Goal: Task Accomplishment & Management: Complete application form

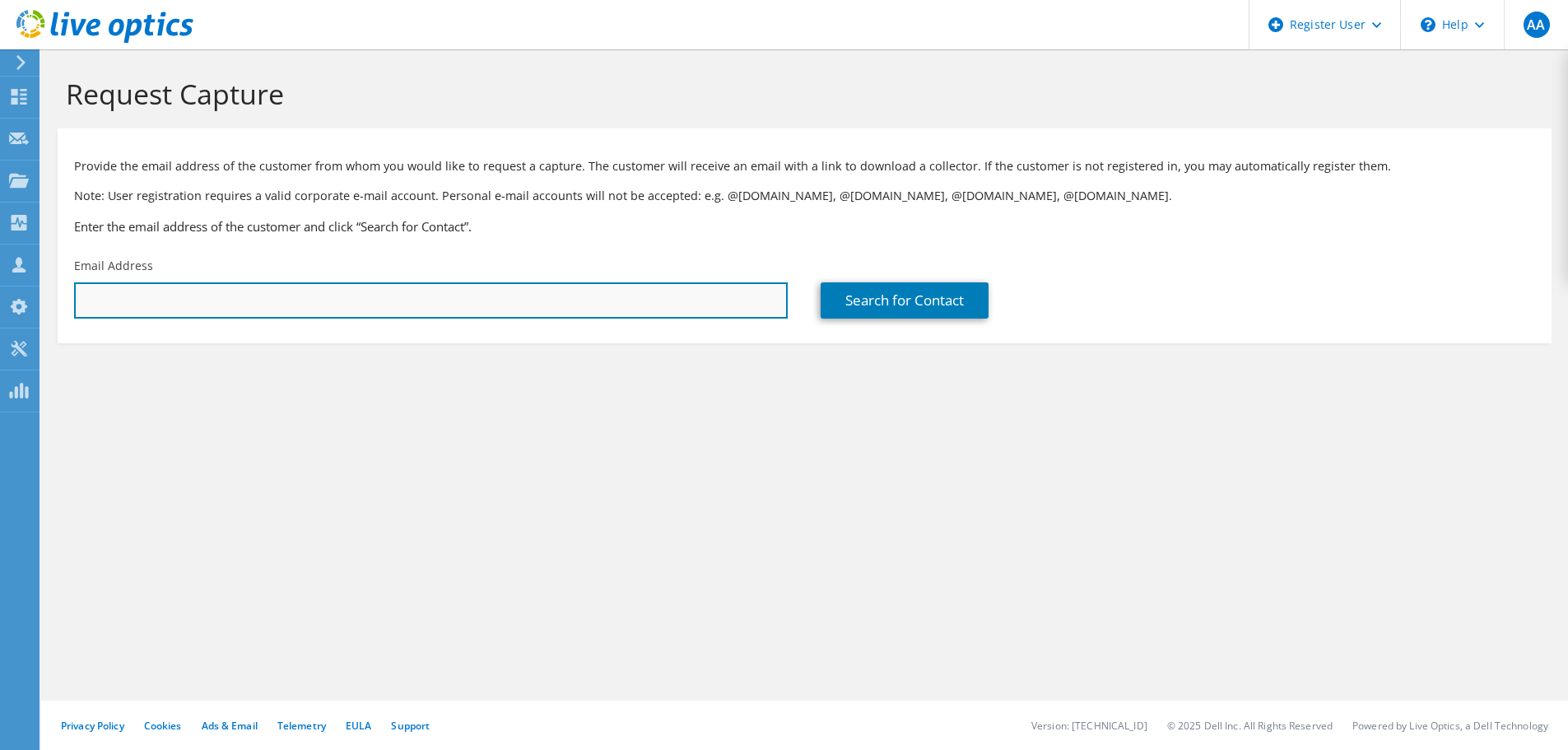
click at [389, 298] on input "text" at bounding box center [431, 300] width 714 height 36
click at [398, 301] on input "text" at bounding box center [431, 300] width 714 height 36
click at [367, 300] on input "text" at bounding box center [431, 300] width 714 height 36
paste input "[EMAIL_ADDRESS][PERSON_NAME][DOMAIN_NAME]"
type input "[EMAIL_ADDRESS][PERSON_NAME][DOMAIN_NAME]"
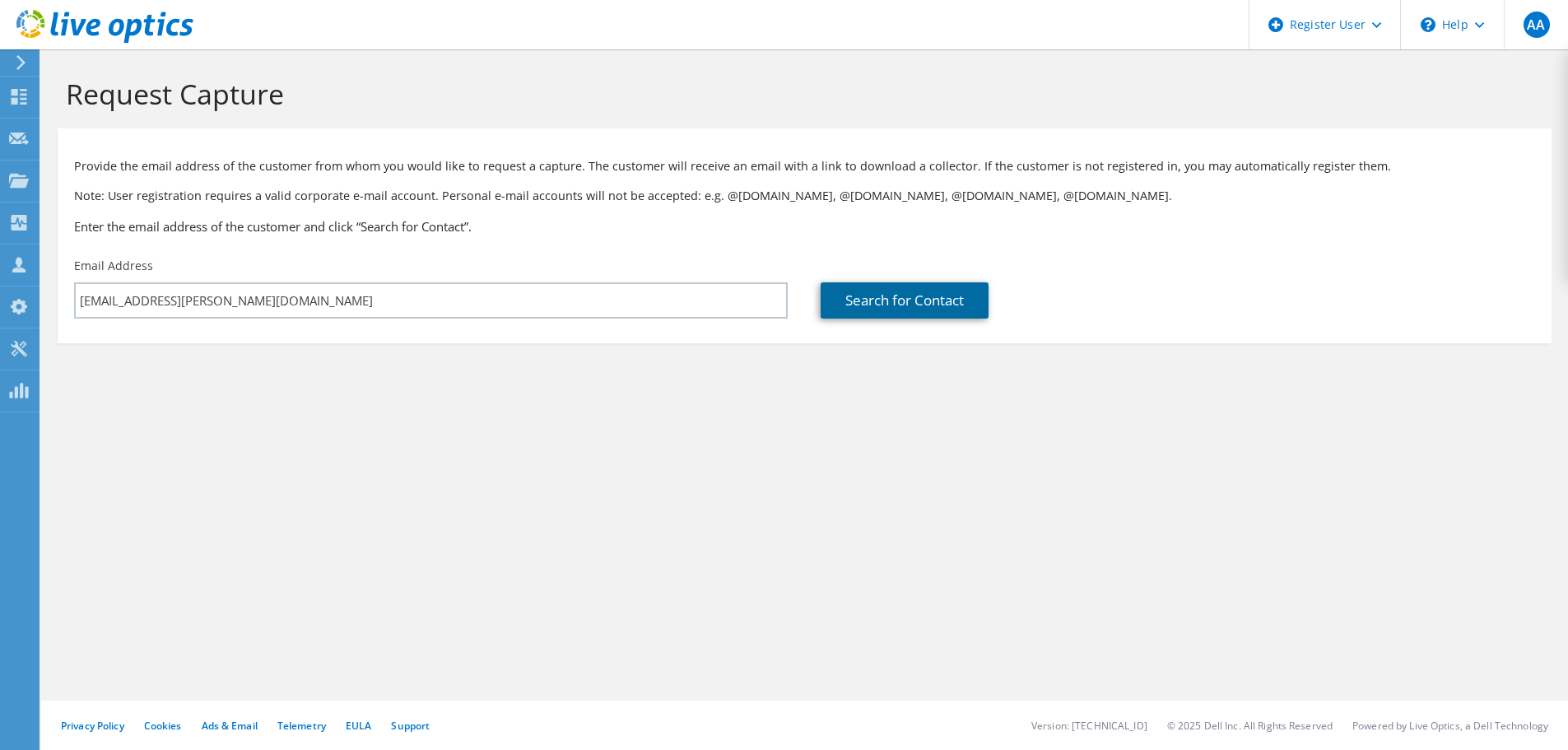
click at [868, 308] on link "Search for Contact" at bounding box center [904, 300] width 168 height 36
type input "Jostens"
type input "Ed"
type input "[PERSON_NAME]"
type input "[GEOGRAPHIC_DATA]"
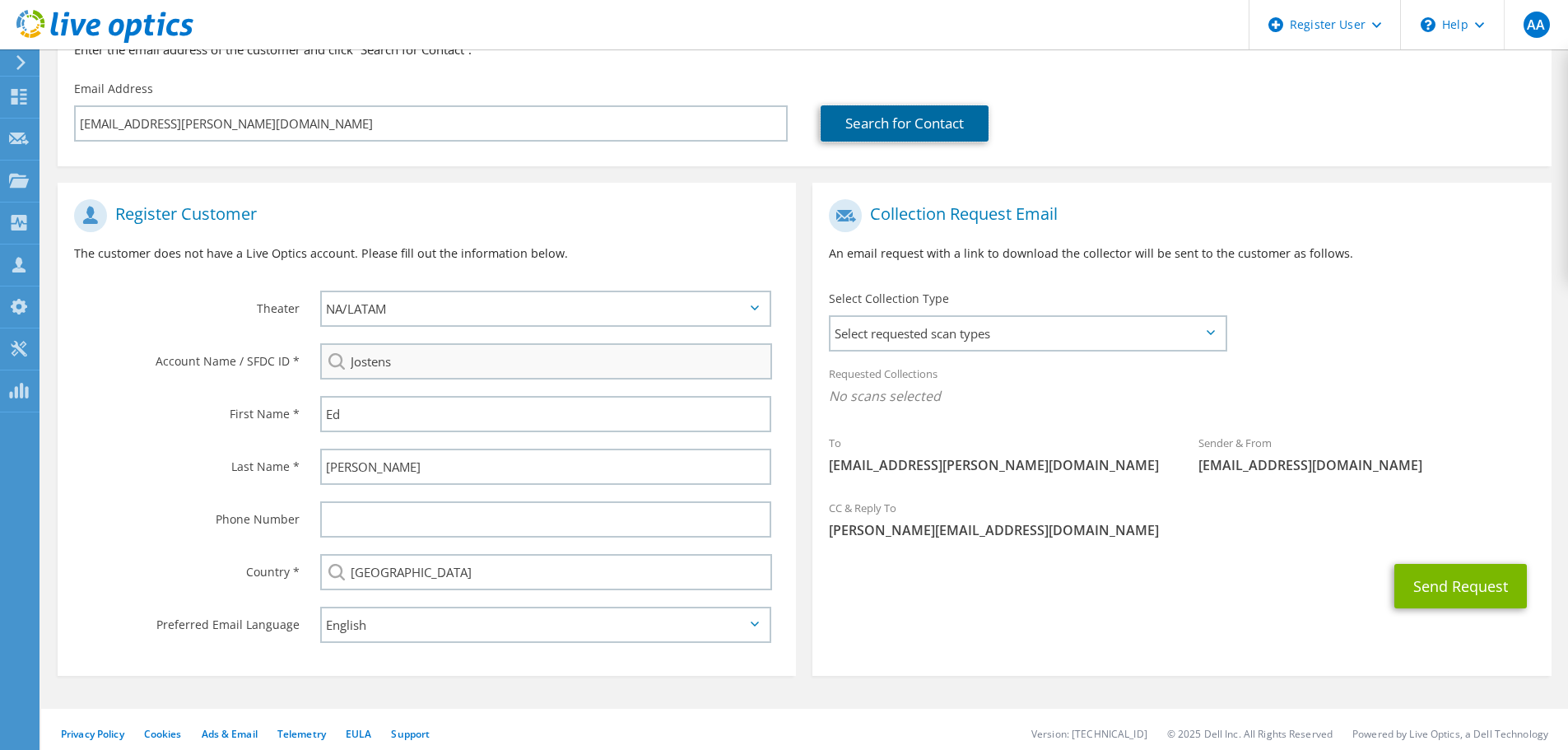
scroll to position [185, 0]
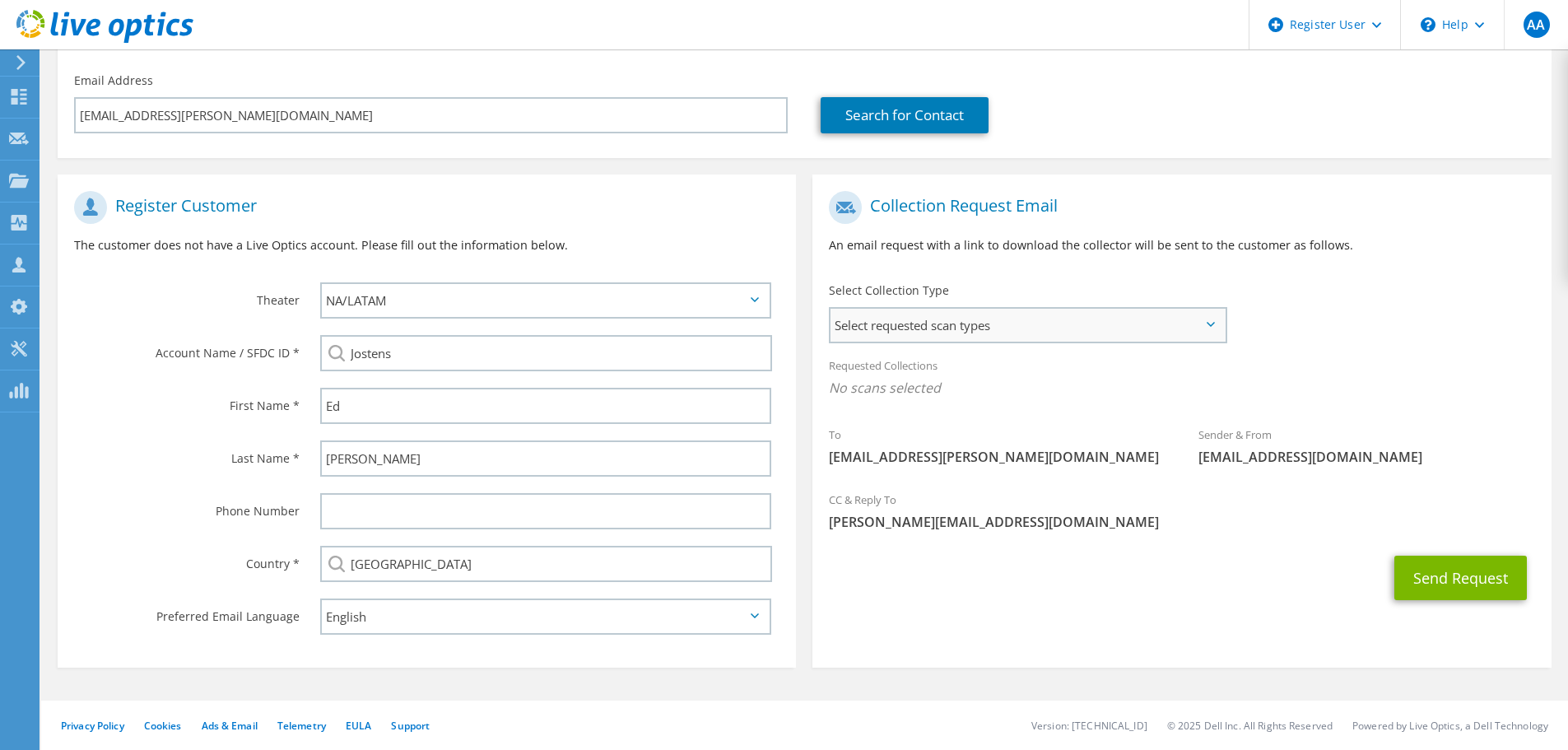
click at [905, 328] on span "Select requested scan types" at bounding box center [1027, 325] width 394 height 33
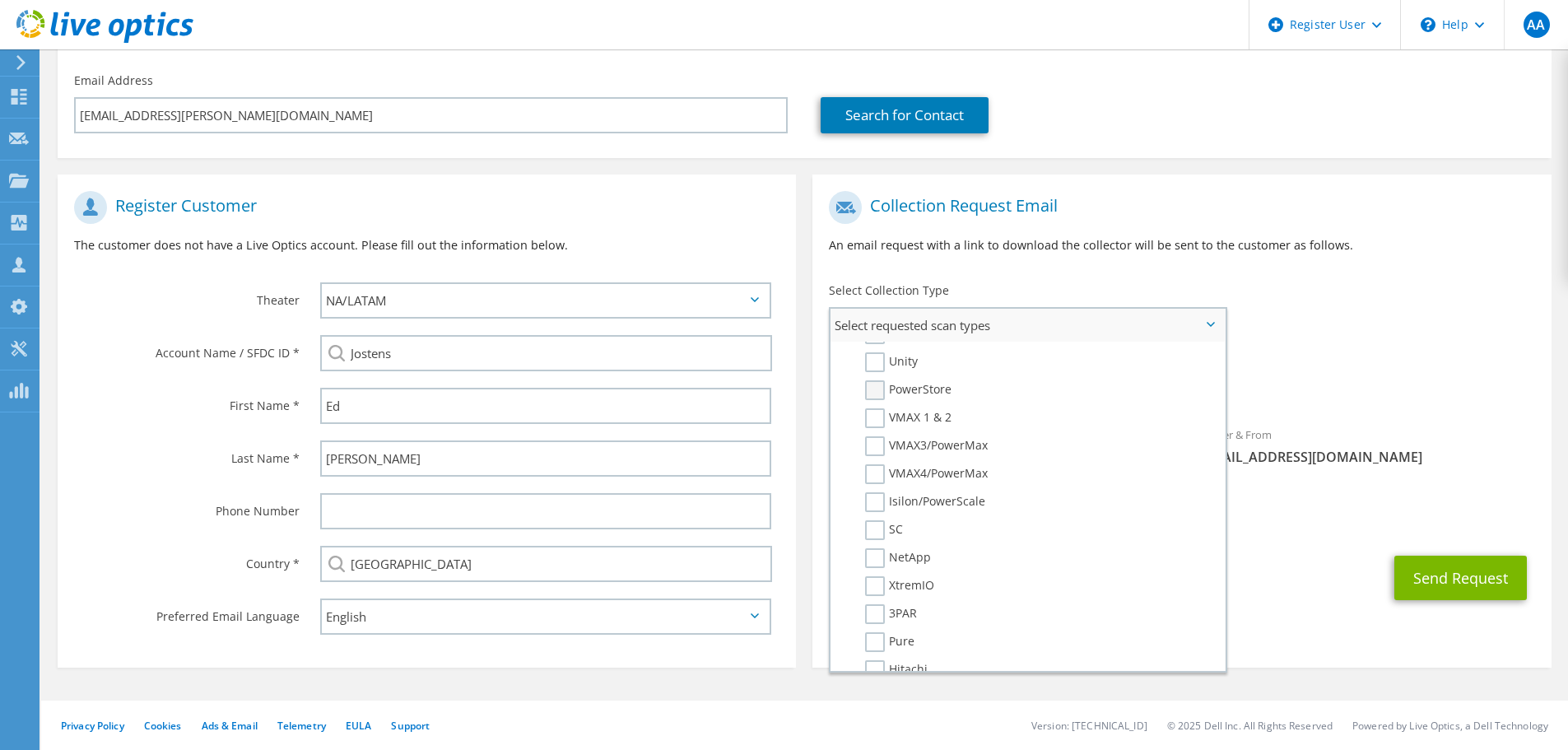
scroll to position [247, 0]
click at [1403, 437] on div "Sender & From [EMAIL_ADDRESS][DOMAIN_NAME]" at bounding box center [1367, 445] width 370 height 57
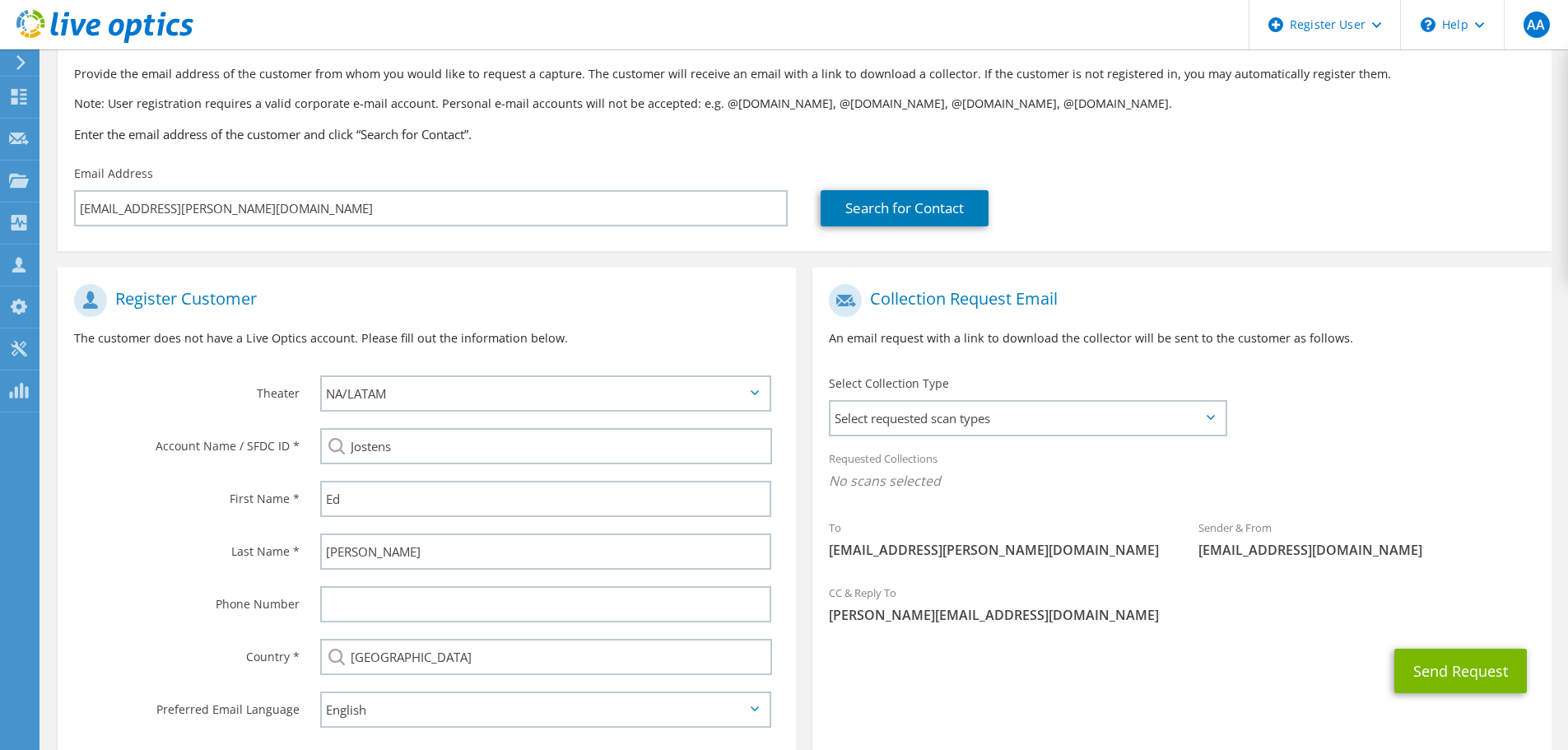
scroll to position [0, 0]
